Goal: Check status: Check status

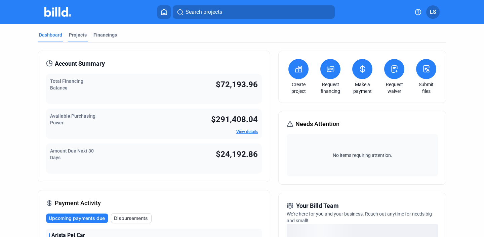
click at [86, 35] on div "Projects" at bounding box center [78, 37] width 20 height 11
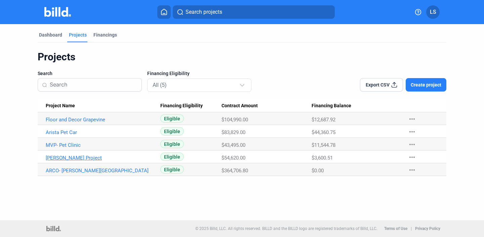
click at [104, 157] on link "[PERSON_NAME] Project" at bounding box center [100, 158] width 108 height 6
click at [98, 152] on Name "[PERSON_NAME] Project" at bounding box center [99, 157] width 123 height 13
click at [72, 159] on link "[PERSON_NAME] Project" at bounding box center [100, 158] width 108 height 6
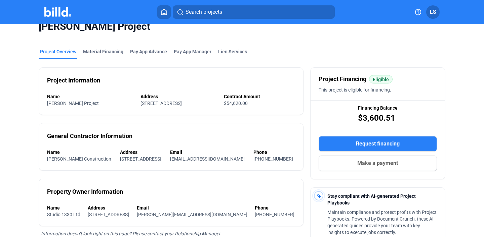
scroll to position [12, 0]
click at [105, 55] on div "Material Financing" at bounding box center [103, 52] width 40 height 7
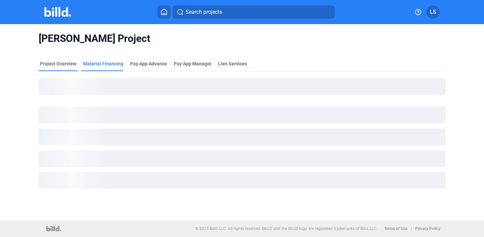
click at [68, 61] on div "Project Overview" at bounding box center [58, 63] width 36 height 7
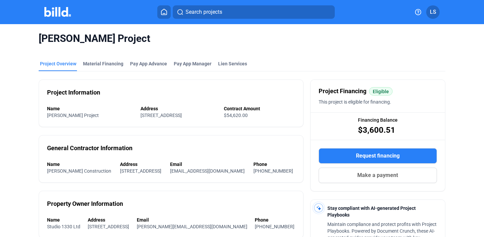
scroll to position [18, 0]
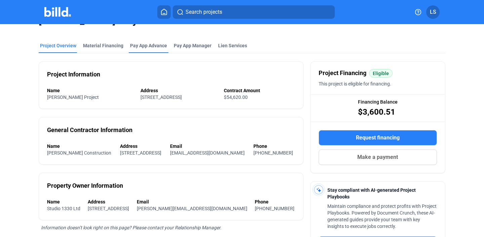
click at [151, 46] on div "Pay App Advance" at bounding box center [148, 45] width 37 height 7
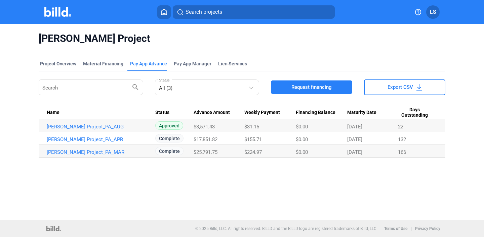
click at [147, 128] on link "[PERSON_NAME] Project_PA_AUG" at bounding box center [101, 127] width 108 height 6
click at [173, 126] on span "Approved" at bounding box center [169, 126] width 28 height 8
click at [100, 125] on link "[PERSON_NAME] Project_PA_AUG" at bounding box center [101, 127] width 108 height 6
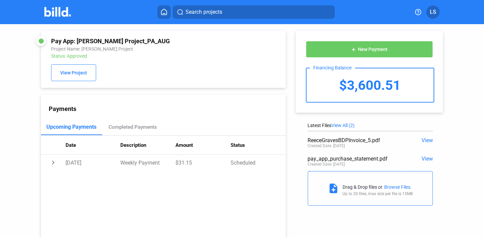
scroll to position [18, 0]
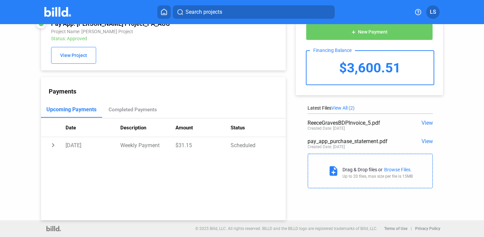
click at [428, 122] on span "View" at bounding box center [426, 123] width 11 height 6
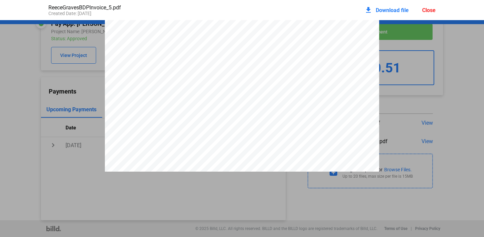
scroll to position [1323, 0]
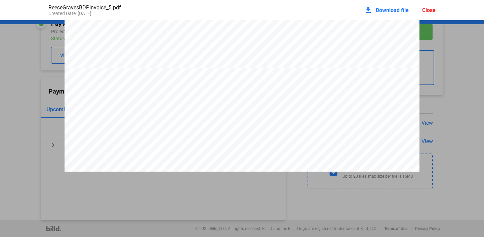
scroll to position [727, 0]
click at [101, 208] on pdf-viewer "To: Date : [PERSON_NAME] [EMAIL_ADDRESS][DOMAIN_NAME] From: Blue Dog Painting, …" at bounding box center [242, 115] width 484 height 190
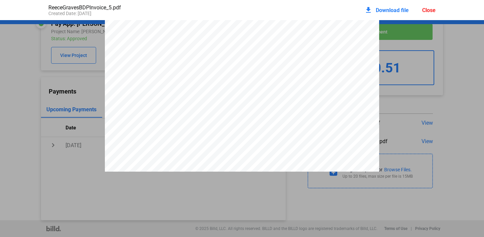
scroll to position [0, 0]
click at [429, 11] on div "Close" at bounding box center [428, 10] width 13 height 6
